Goal: Navigation & Orientation: Find specific page/section

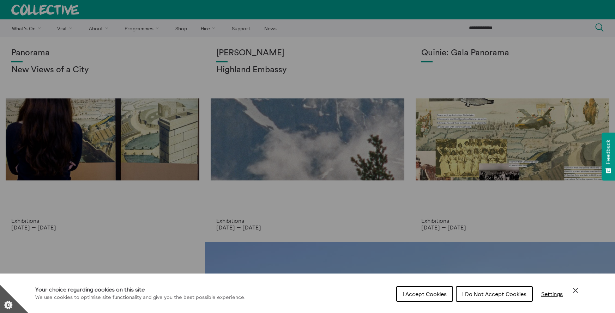
click at [424, 294] on span "I Accept Cookies" at bounding box center [424, 294] width 44 height 7
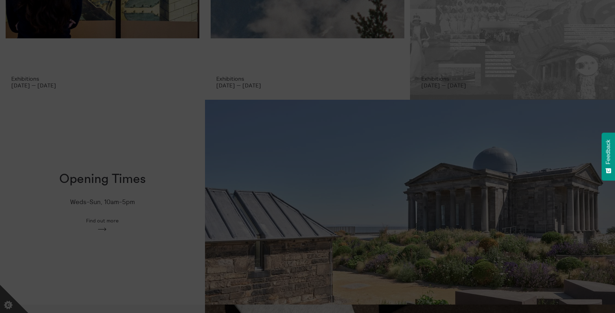
scroll to position [7, 0]
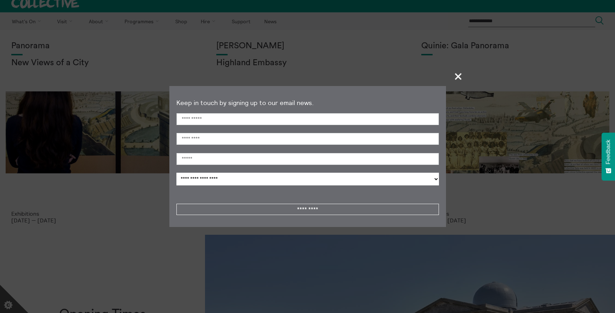
click at [457, 77] on span "+" at bounding box center [458, 76] width 21 height 21
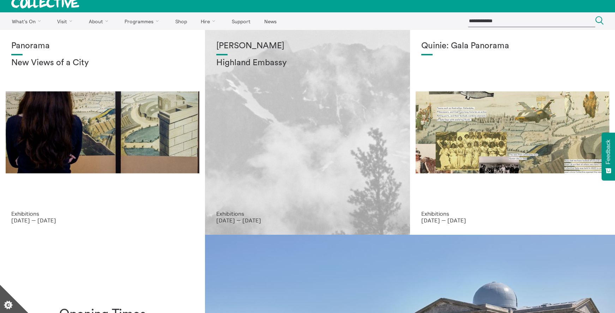
scroll to position [0, 0]
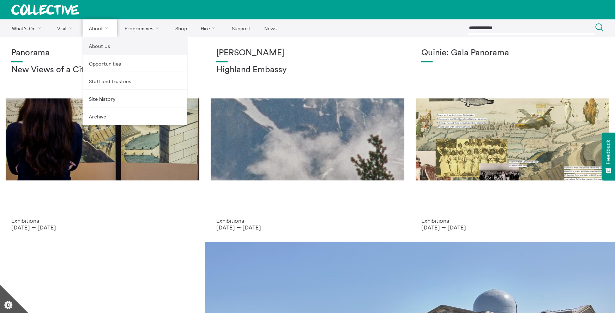
click at [101, 47] on link "About Us" at bounding box center [135, 46] width 104 height 18
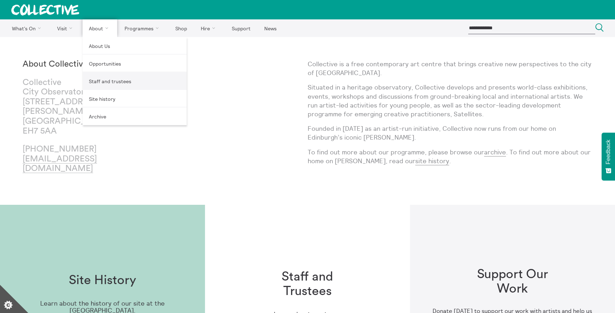
click at [98, 80] on link "Staff and trustees" at bounding box center [135, 81] width 104 height 18
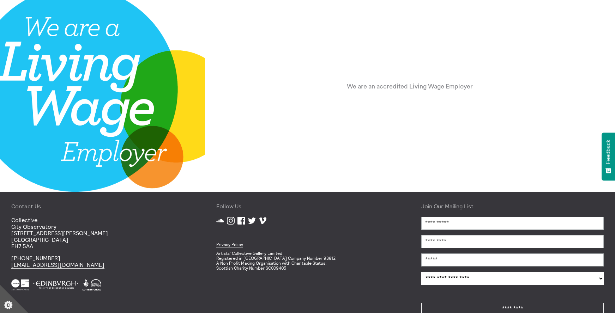
scroll to position [921, 0]
